Goal: Information Seeking & Learning: Learn about a topic

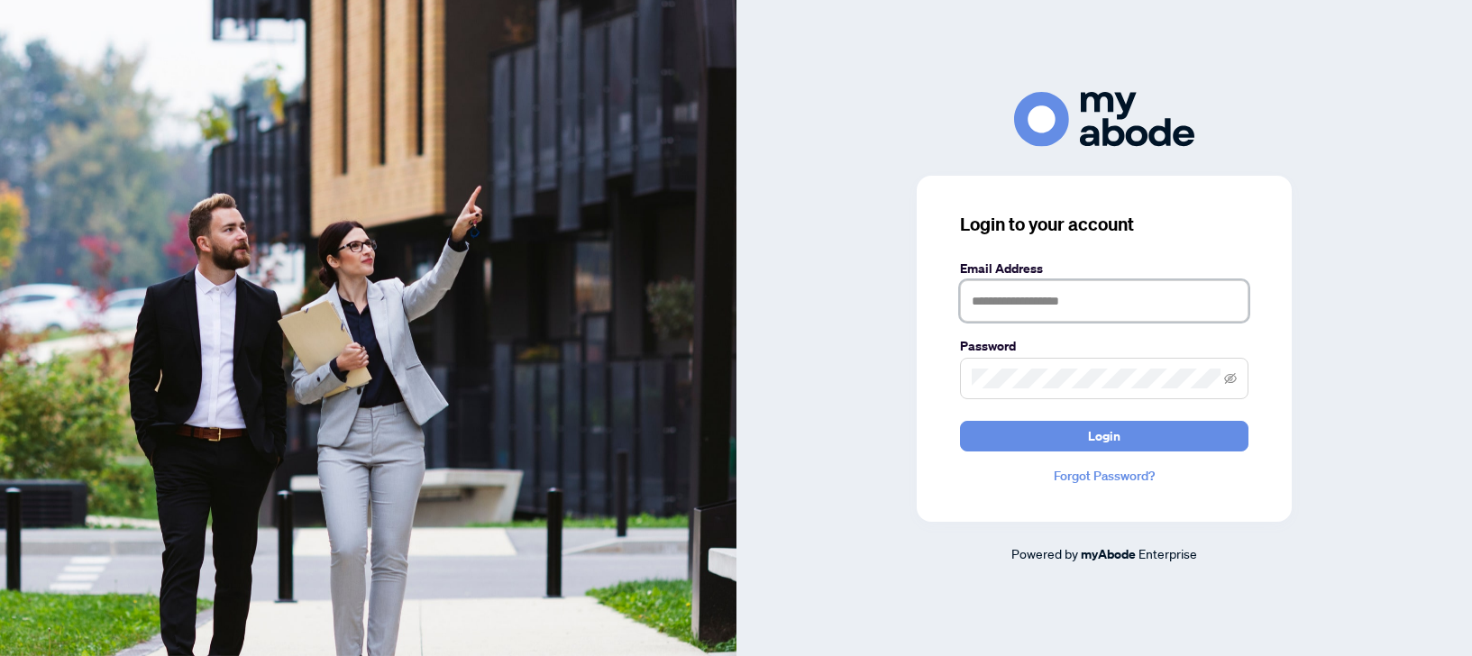
click at [1013, 298] on input "text" at bounding box center [1104, 300] width 288 height 41
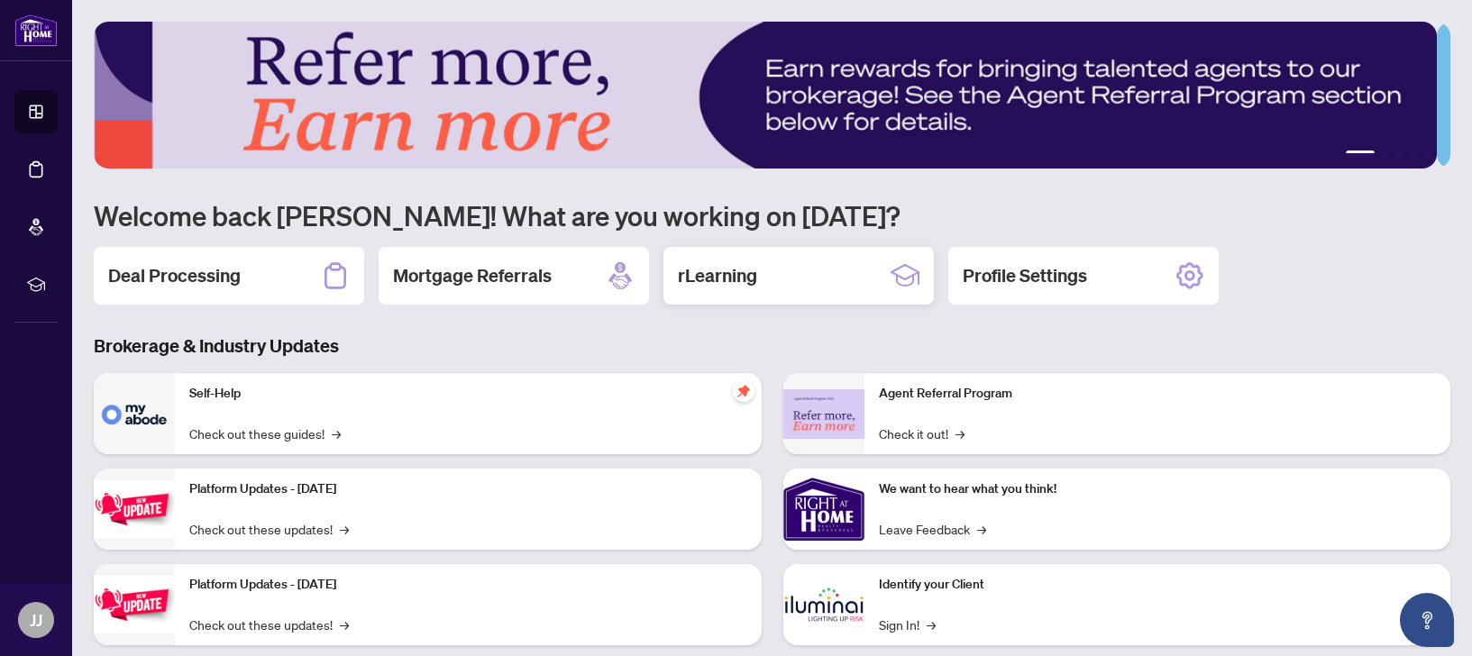
click at [787, 284] on div "rLearning" at bounding box center [798, 276] width 270 height 58
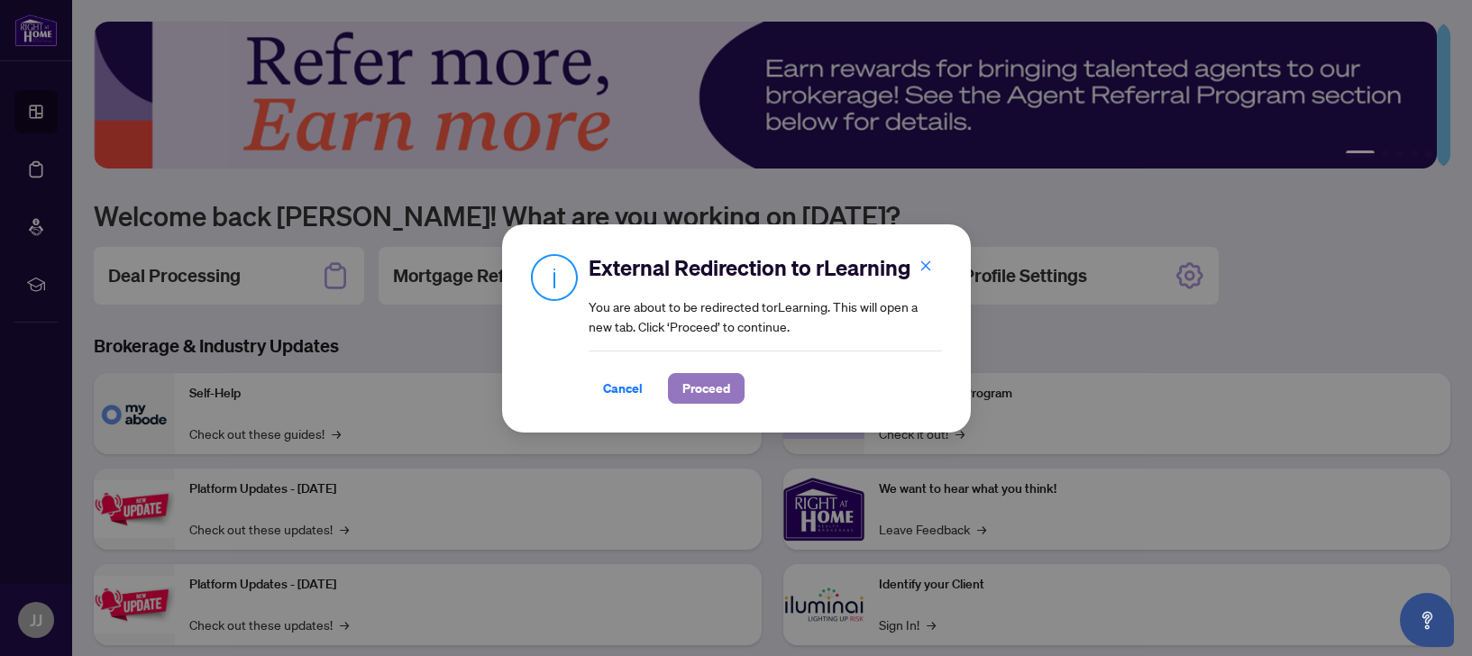
click at [712, 401] on span "Proceed" at bounding box center [706, 388] width 48 height 29
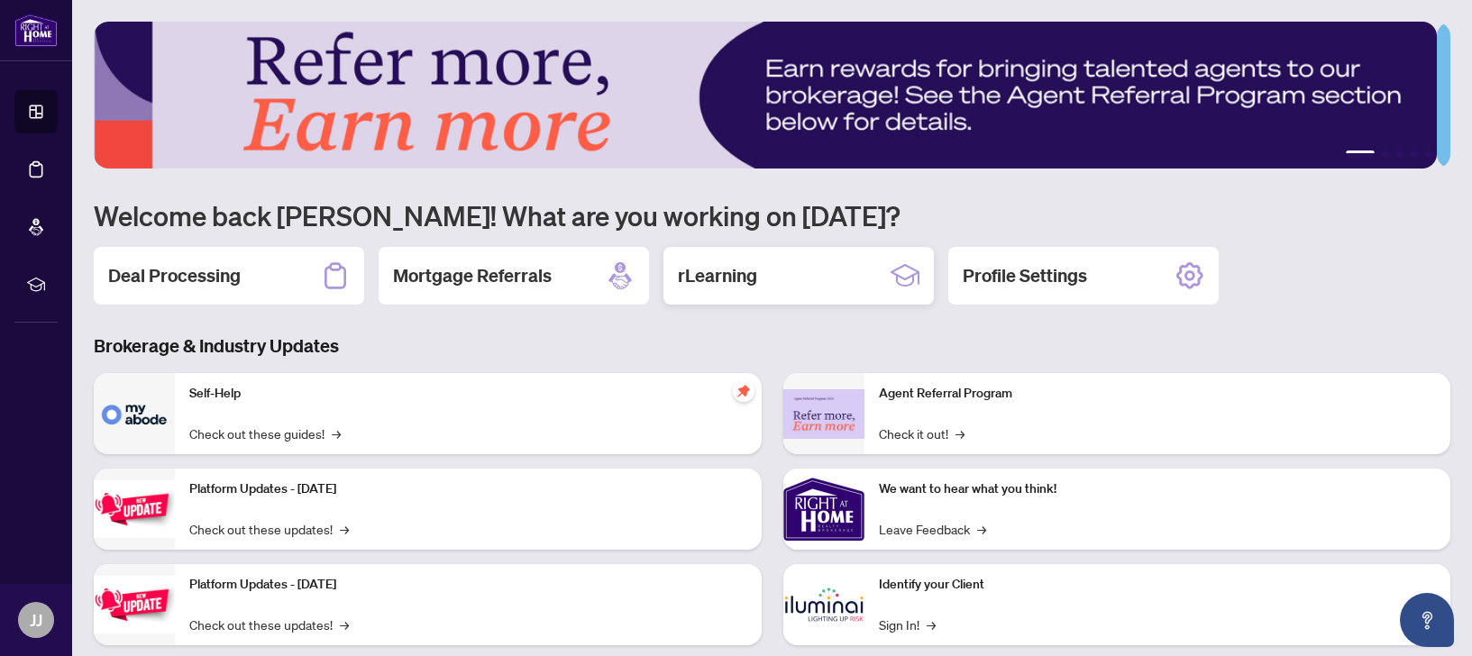
click at [775, 271] on div "rLearning" at bounding box center [798, 276] width 270 height 58
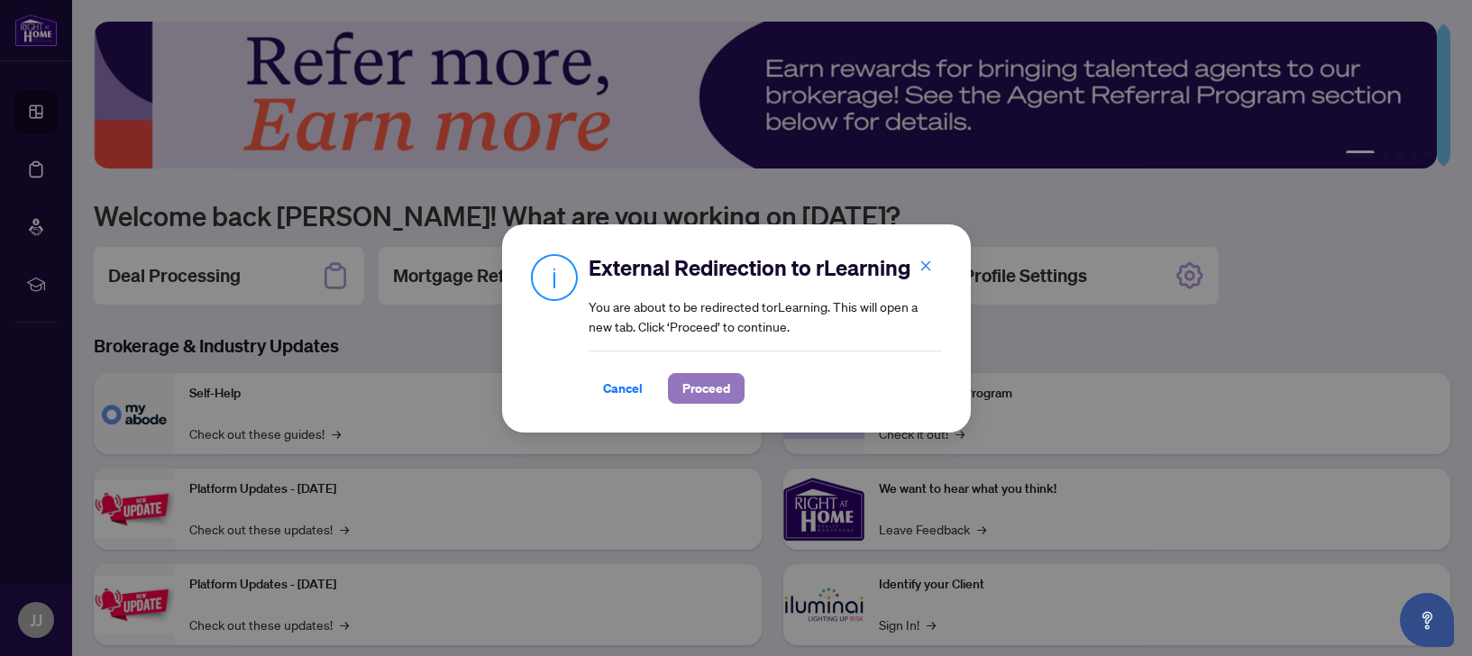
click at [726, 382] on span "Proceed" at bounding box center [706, 388] width 48 height 29
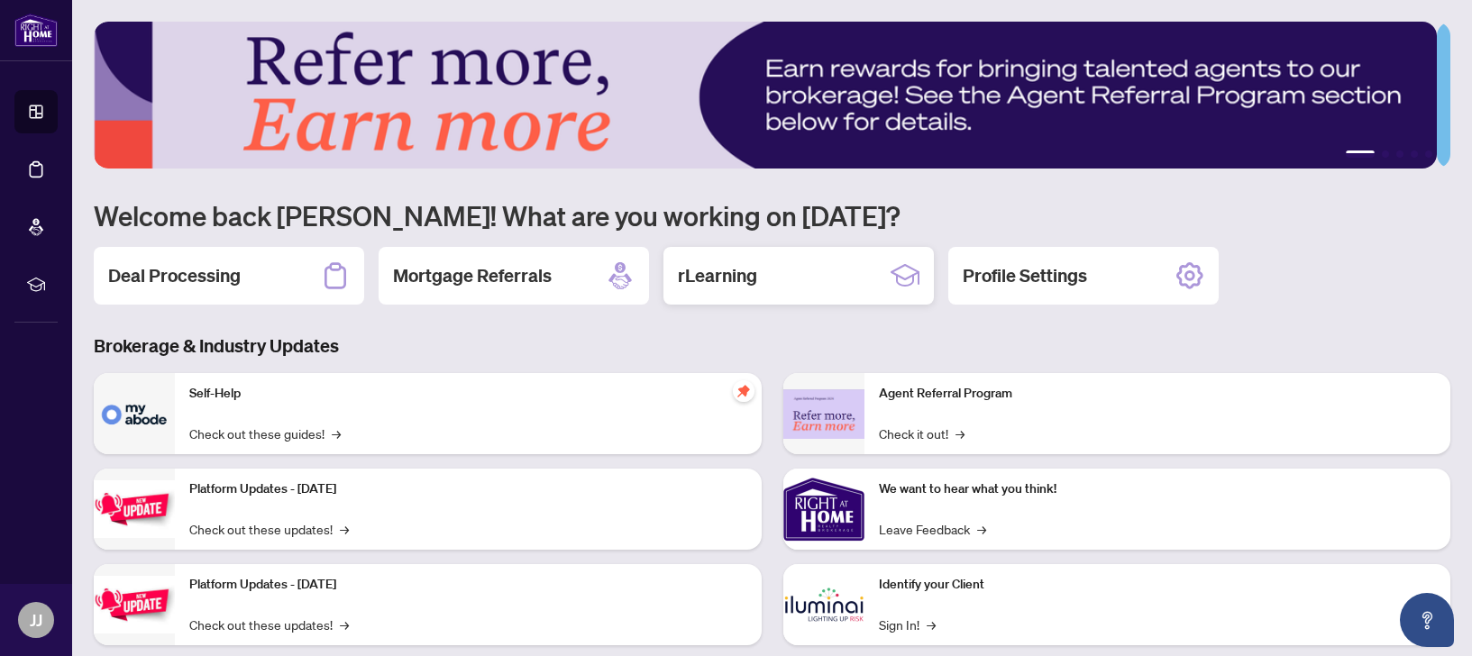
click at [735, 275] on h2 "rLearning" at bounding box center [717, 275] width 79 height 25
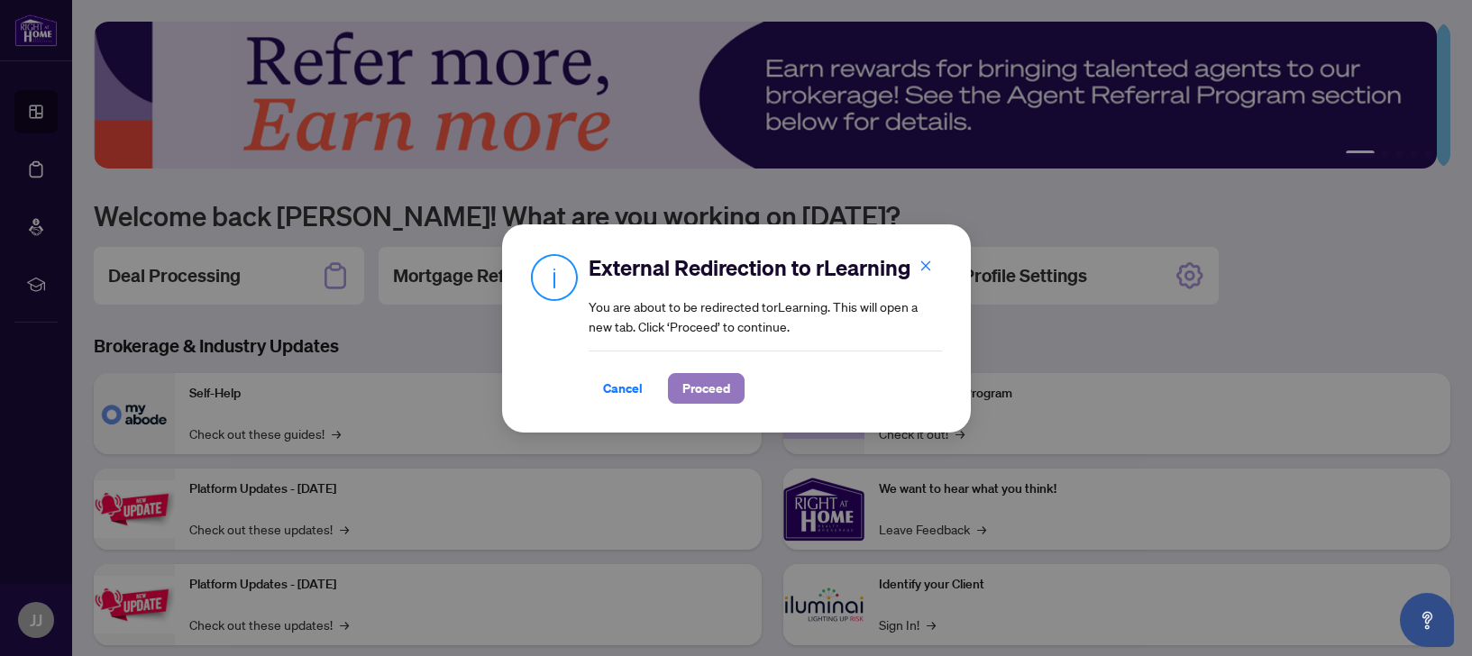
click at [717, 394] on span "Proceed" at bounding box center [706, 388] width 48 height 29
